Goal: Task Accomplishment & Management: Complete application form

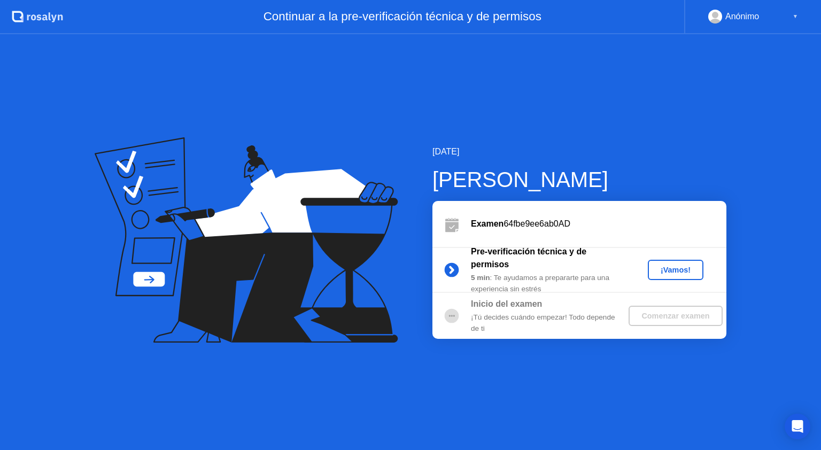
click at [678, 267] on div "¡Vamos!" at bounding box center [675, 270] width 47 height 9
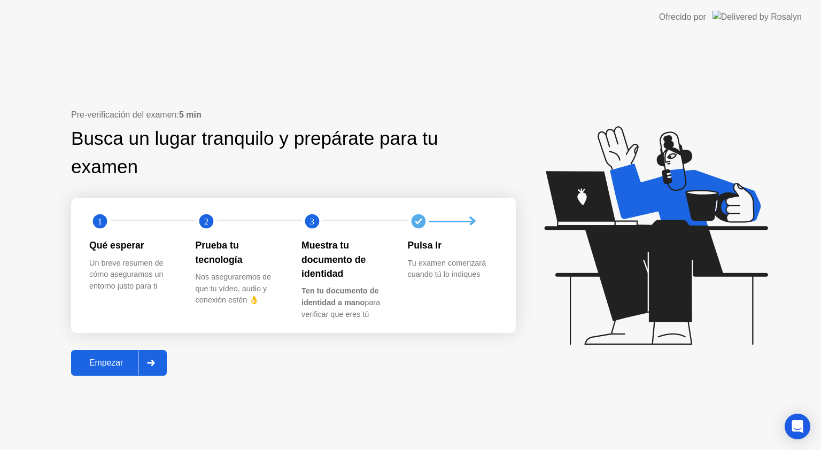
click at [119, 364] on div "Empezar" at bounding box center [106, 363] width 64 height 10
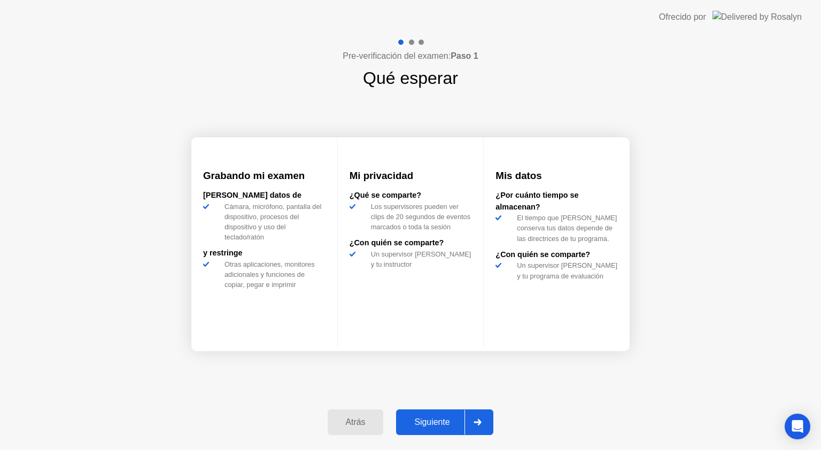
click at [454, 423] on div "Siguiente" at bounding box center [431, 422] width 65 height 10
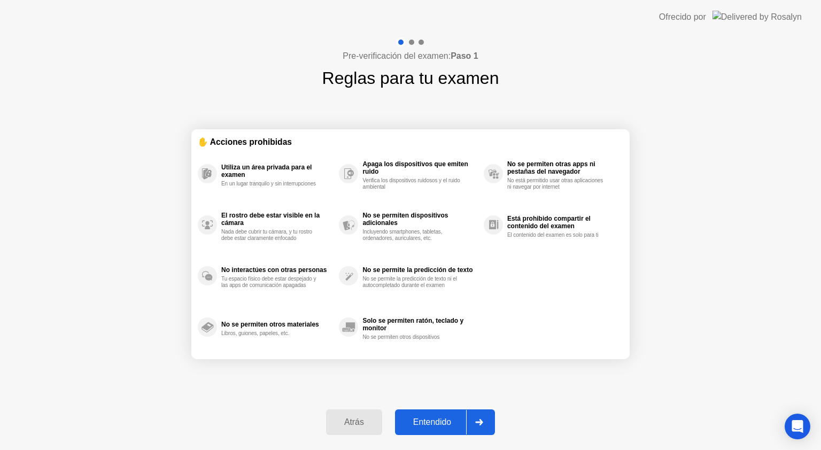
click at [456, 418] on div "Entendido" at bounding box center [432, 422] width 68 height 10
select select "**********"
select select "*******"
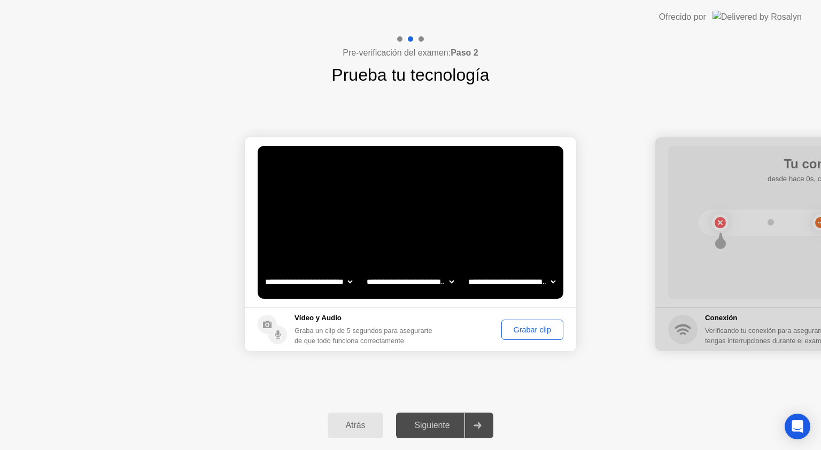
click at [524, 332] on div "Grabar clip" at bounding box center [532, 329] width 55 height 9
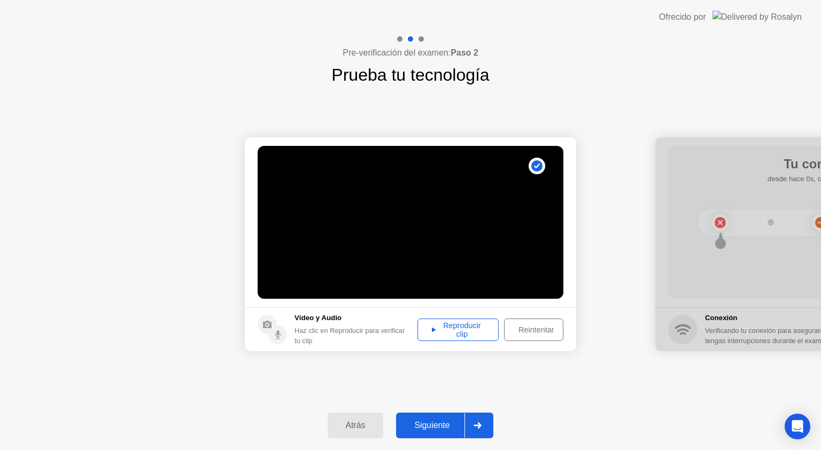
click at [468, 338] on div "Reproducir clip" at bounding box center [458, 329] width 74 height 17
click at [440, 423] on div "Siguiente" at bounding box center [431, 426] width 65 height 10
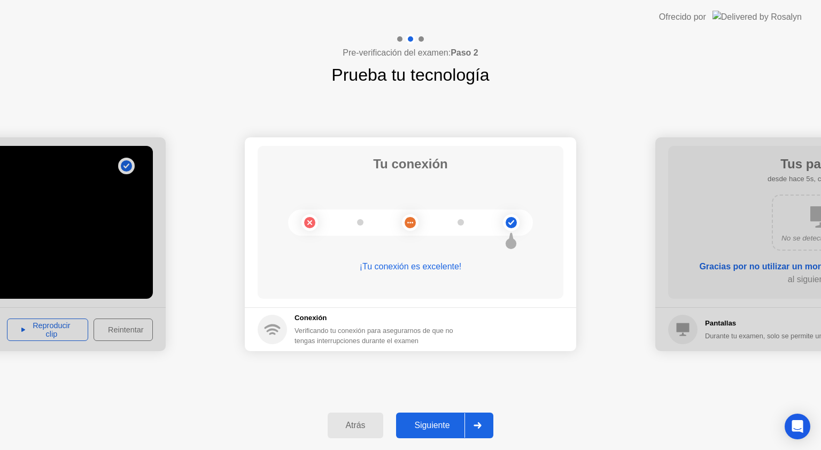
click at [454, 422] on div "Siguiente" at bounding box center [431, 426] width 65 height 10
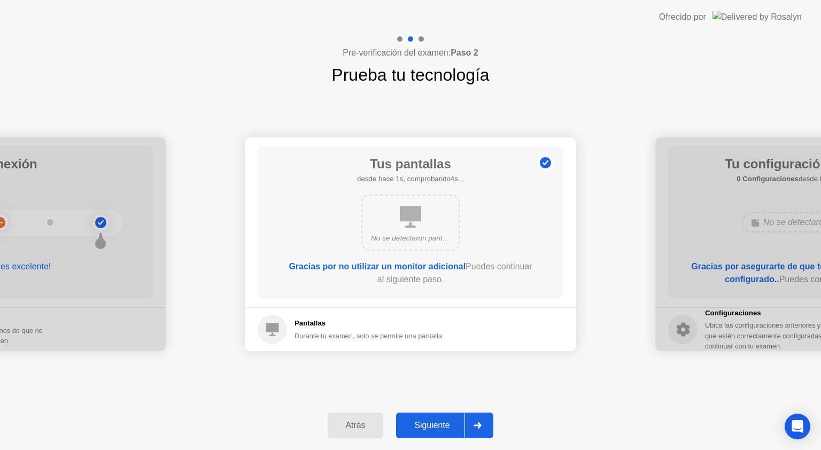
click at [454, 422] on div "Siguiente" at bounding box center [431, 426] width 65 height 10
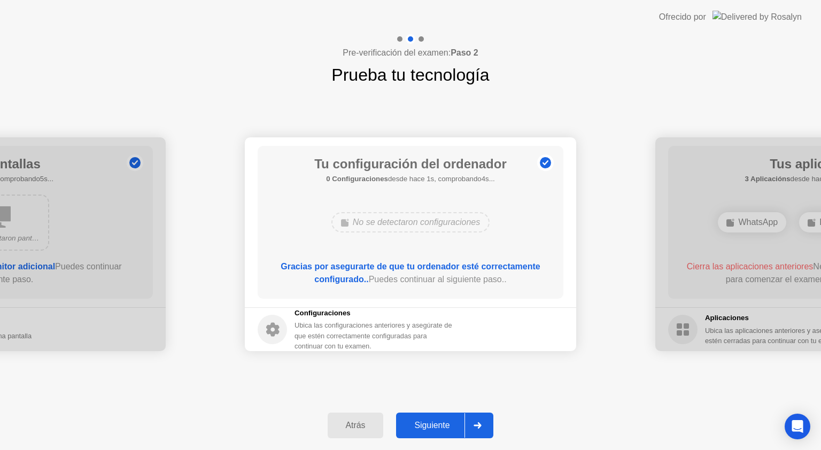
click at [454, 422] on div "Siguiente" at bounding box center [431, 426] width 65 height 10
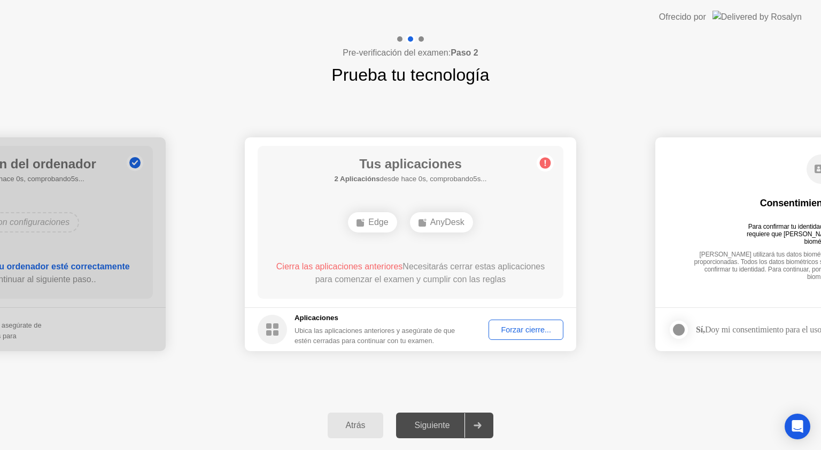
click at [448, 224] on div "AnyDesk" at bounding box center [441, 222] width 63 height 20
click at [519, 327] on div "Forzar cierre..." at bounding box center [525, 329] width 67 height 9
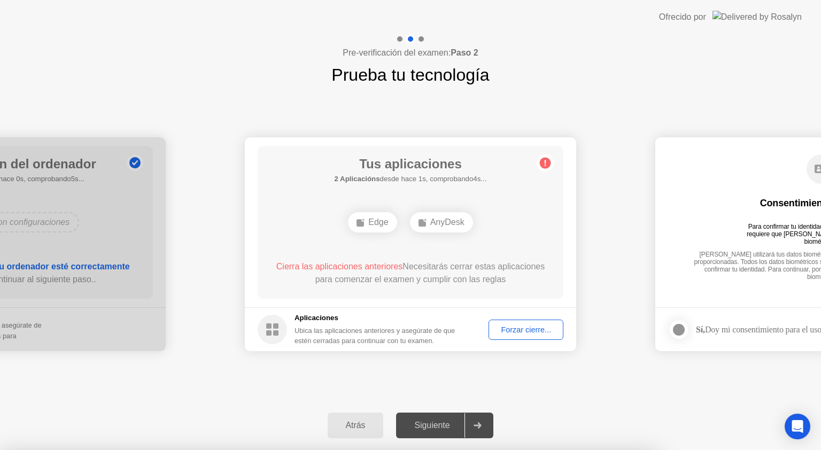
click at [373, 220] on div "Edge" at bounding box center [372, 222] width 49 height 20
click at [676, 119] on div "**********" at bounding box center [410, 244] width 821 height 313
click at [538, 329] on div "Forzar cierre..." at bounding box center [525, 329] width 67 height 9
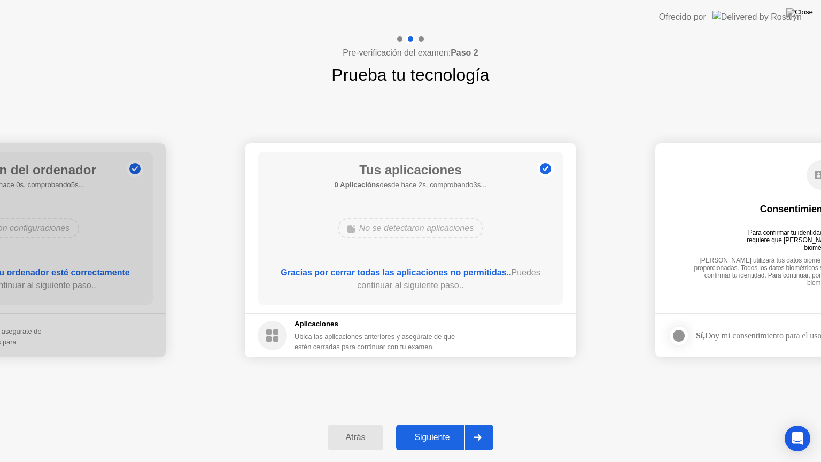
click at [441, 442] on div "Siguiente" at bounding box center [431, 437] width 65 height 10
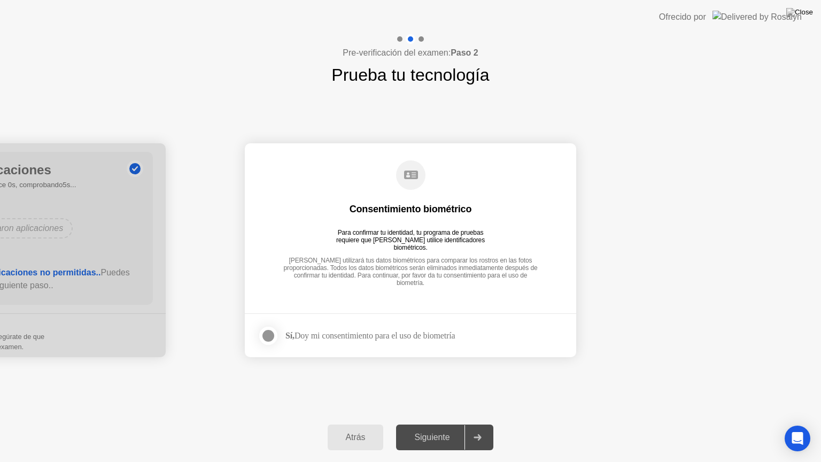
click at [270, 335] on div at bounding box center [268, 335] width 13 height 13
click at [449, 435] on div "Siguiente" at bounding box center [431, 437] width 65 height 10
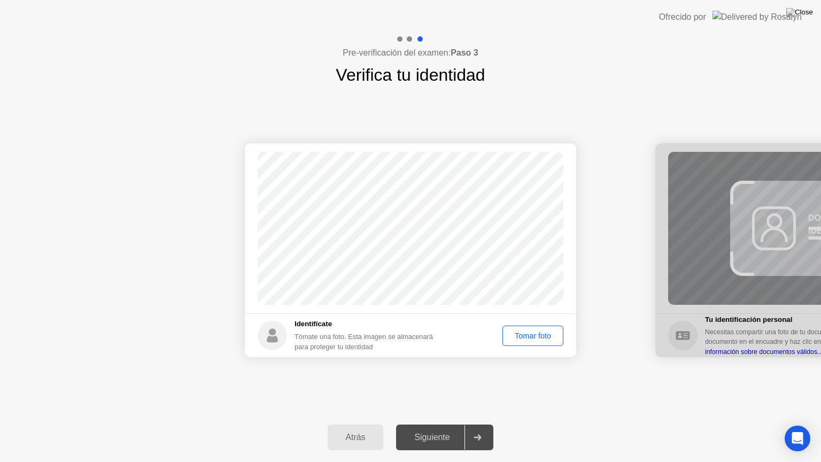
click at [532, 331] on div "Tomar foto" at bounding box center [532, 335] width 53 height 9
click at [454, 441] on div "Siguiente" at bounding box center [431, 437] width 65 height 10
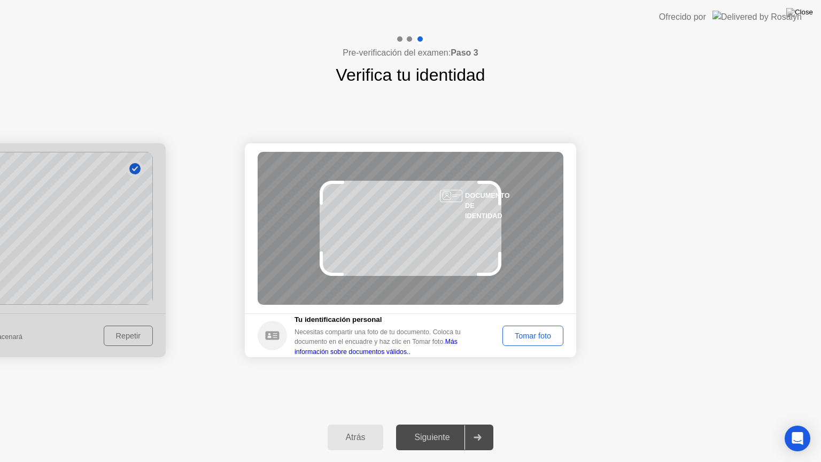
click at [547, 340] on div "Tomar foto" at bounding box center [532, 335] width 53 height 9
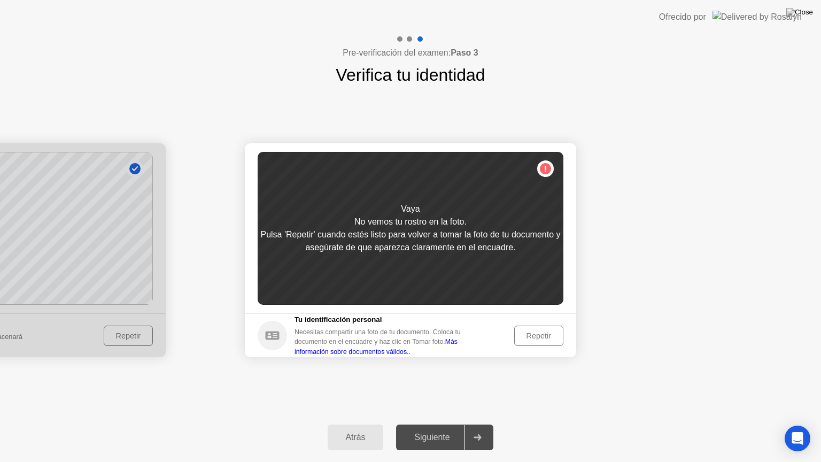
click at [548, 333] on div "Repetir" at bounding box center [539, 335] width 42 height 9
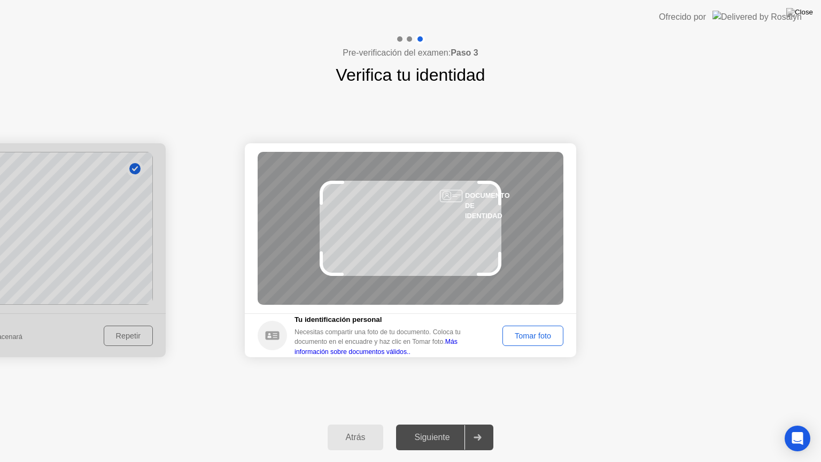
click at [533, 334] on div "Tomar foto" at bounding box center [532, 335] width 53 height 9
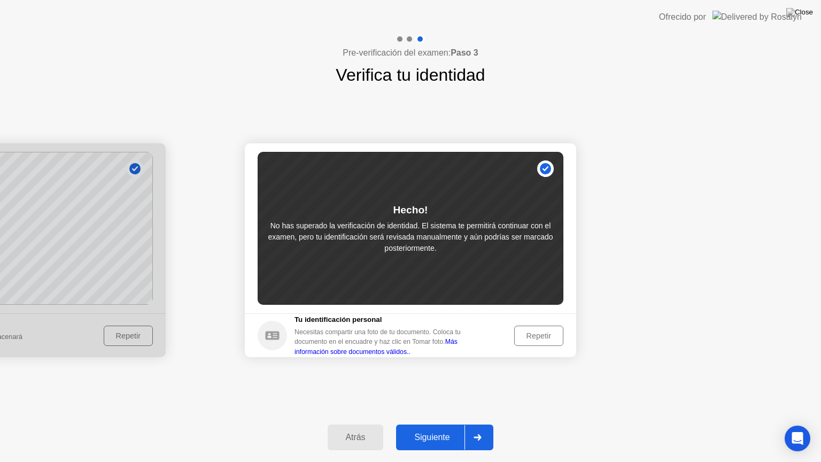
click at [533, 334] on div "Repetir" at bounding box center [539, 335] width 42 height 9
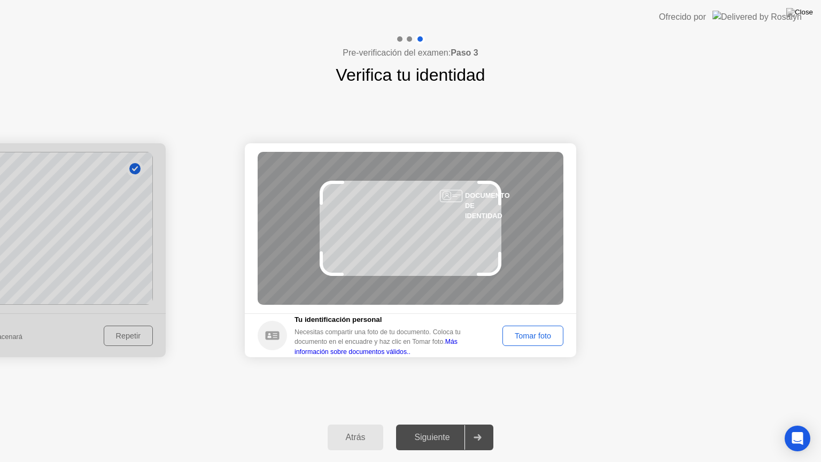
click at [533, 334] on div "Tomar foto" at bounding box center [532, 335] width 53 height 9
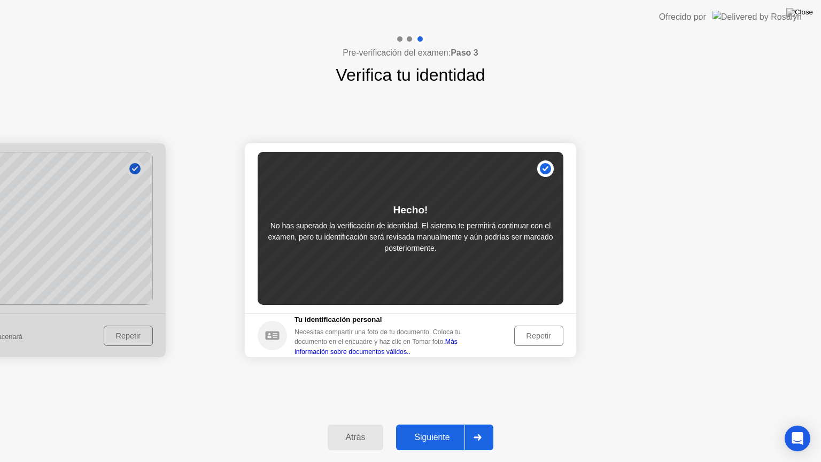
click at [533, 334] on div "Repetir" at bounding box center [539, 335] width 42 height 9
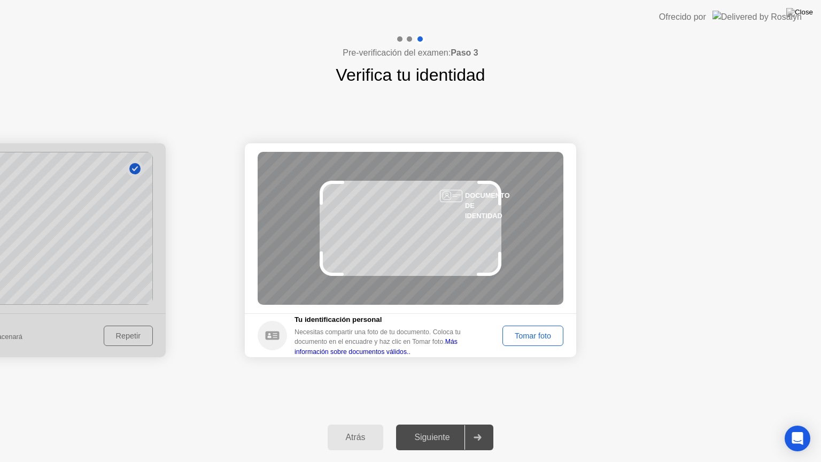
click at [533, 334] on div "Tomar foto" at bounding box center [532, 335] width 53 height 9
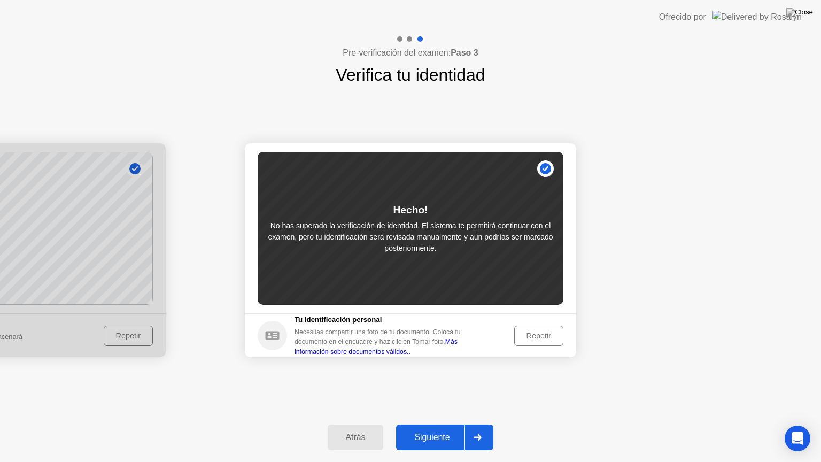
click at [449, 438] on div "Siguiente" at bounding box center [431, 437] width 65 height 10
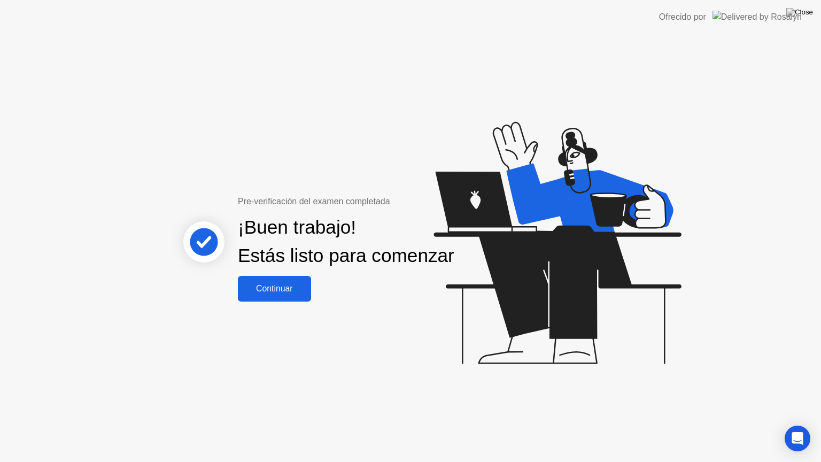
click at [279, 293] on div "Continuar" at bounding box center [274, 289] width 67 height 10
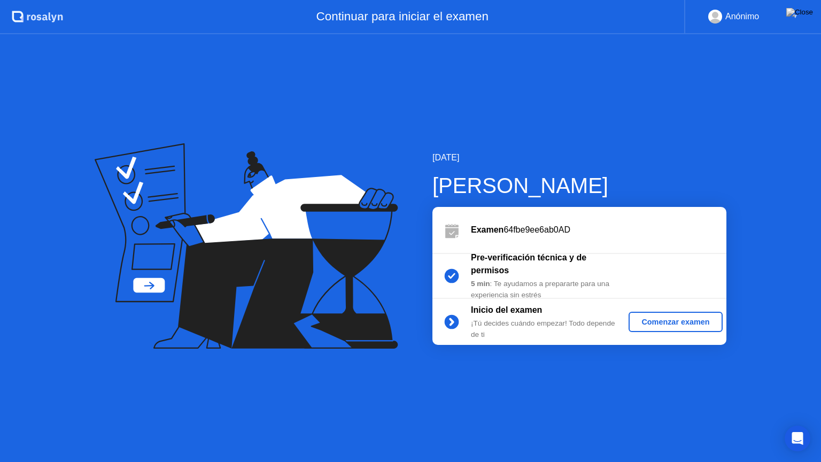
click at [708, 319] on div "Comenzar examen" at bounding box center [675, 321] width 85 height 9
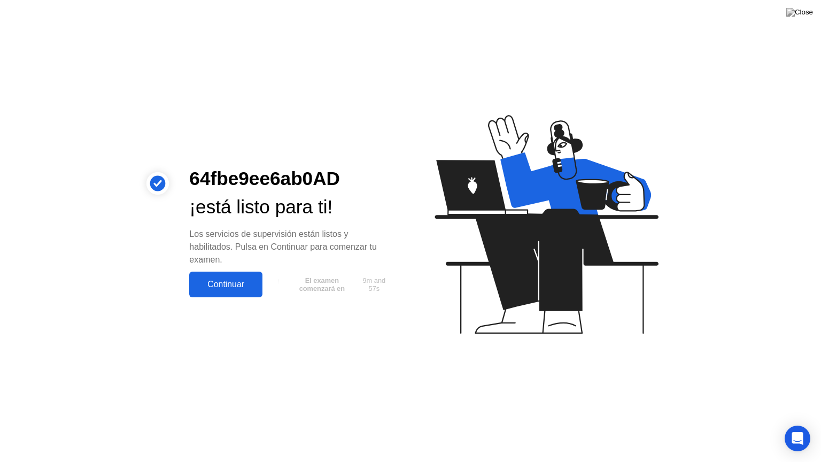
click at [249, 289] on div "Continuar" at bounding box center [225, 285] width 67 height 10
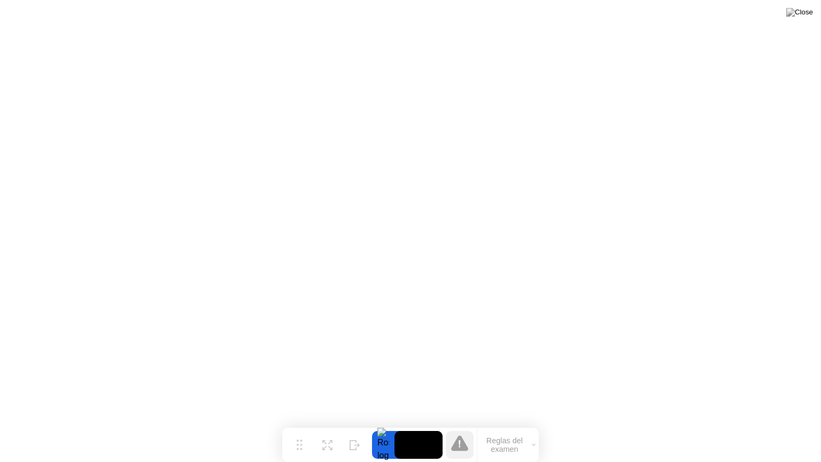
click at [530, 447] on button "Reglas del examen" at bounding box center [507, 445] width 61 height 18
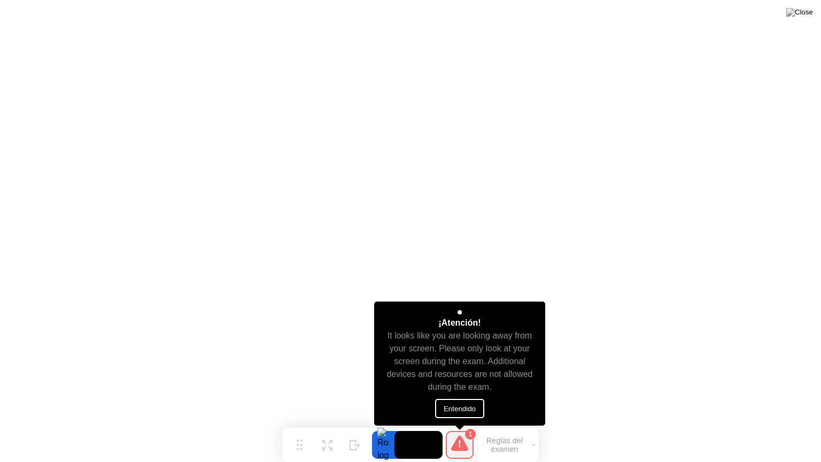
click at [466, 410] on button "Entendido" at bounding box center [459, 408] width 49 height 19
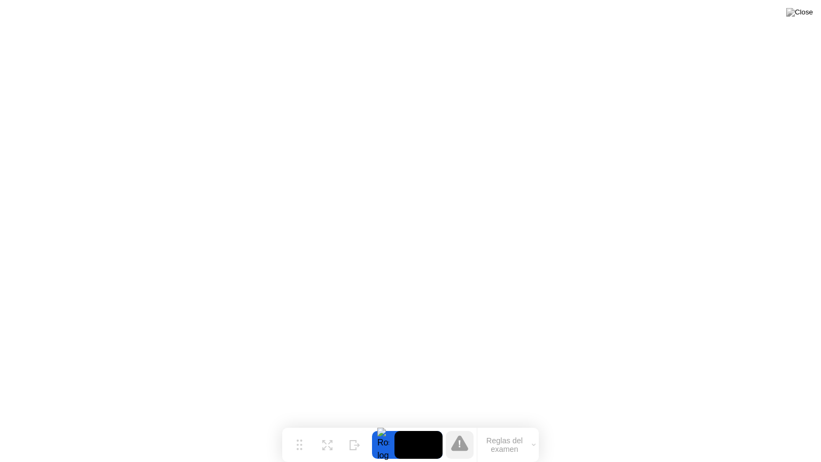
click at [516, 438] on button "Reglas del examen" at bounding box center [507, 445] width 61 height 18
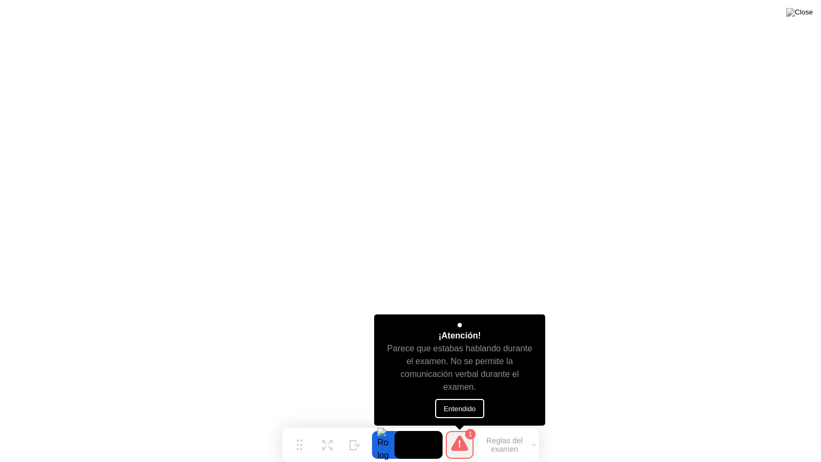
click at [469, 414] on button "Entendido" at bounding box center [459, 408] width 49 height 19
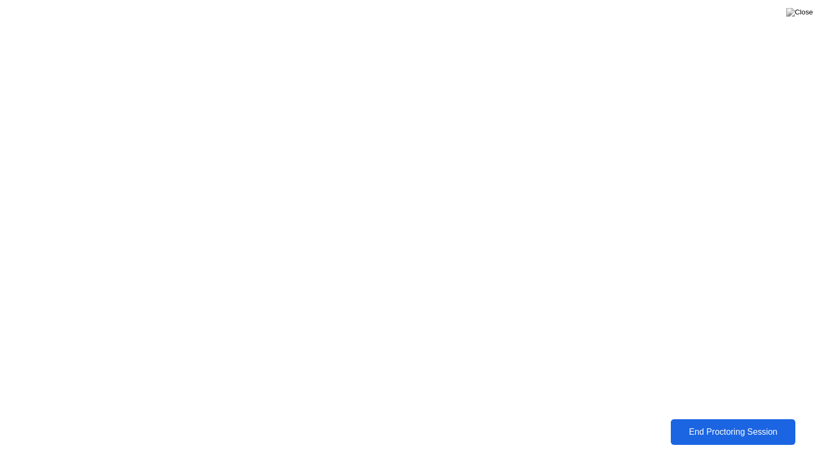
click at [722, 429] on div "End Proctoring Session" at bounding box center [732, 432] width 119 height 10
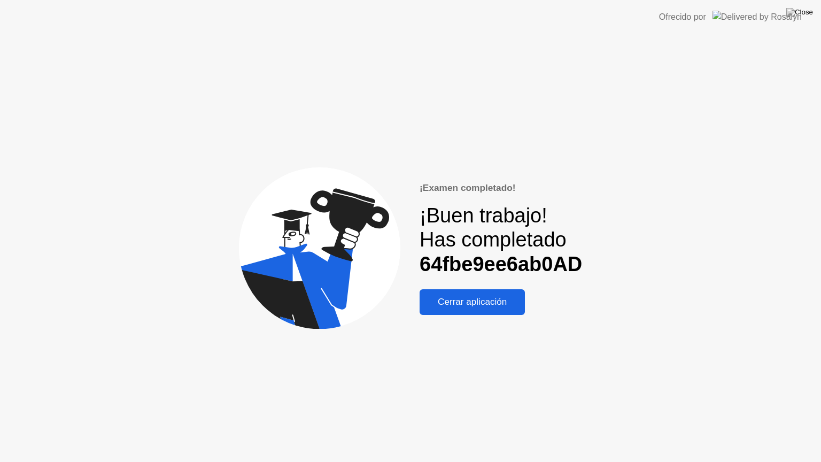
click at [494, 307] on div "Cerrar aplicación" at bounding box center [472, 302] width 99 height 11
